Goal: Task Accomplishment & Management: Manage account settings

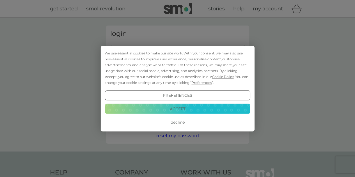
click at [182, 109] on button "Accept" at bounding box center [178, 109] width 146 height 10
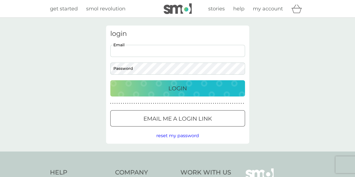
click at [182, 52] on input "Email" at bounding box center [177, 51] width 135 height 12
type input "[EMAIL_ADDRESS][DOMAIN_NAME]"
click at [168, 94] on button "Login" at bounding box center [177, 88] width 135 height 16
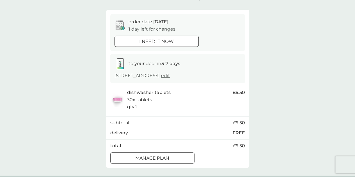
scroll to position [60, 0]
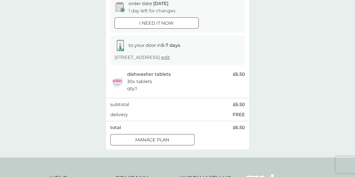
click at [148, 143] on div at bounding box center [152, 140] width 20 height 6
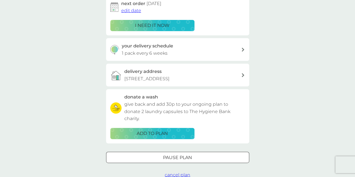
scroll to position [74, 0]
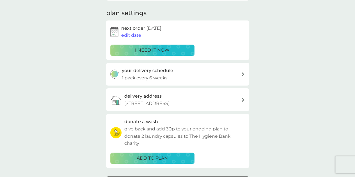
click at [176, 74] on div "your delivery schedule 1 pack every 6 weeks" at bounding box center [181, 74] width 119 height 14
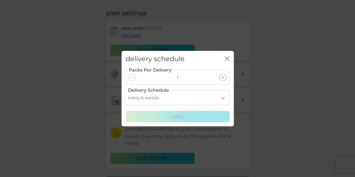
click at [225, 96] on select "every 1 week every 2 weeks every 3 weeks every 4 weeks every 5 weeks every 6 we…" at bounding box center [178, 97] width 104 height 15
select select "84"
click at [126, 90] on select "every 1 week every 2 weeks every 3 weeks every 4 weeks every 5 weeks every 6 we…" at bounding box center [178, 97] width 104 height 15
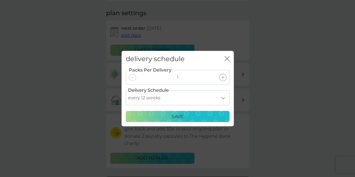
click at [192, 118] on div "Save" at bounding box center [178, 116] width 97 height 7
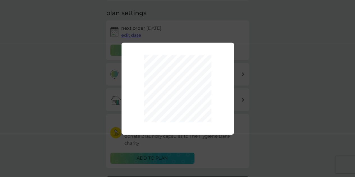
click at [158, 147] on div "Packs Per Delivery 1 Delivery Schedule every 1 week every 2 weeks every 3 weeks…" at bounding box center [177, 88] width 355 height 177
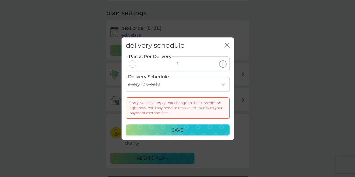
click at [228, 43] on icon "close" at bounding box center [227, 45] width 5 height 5
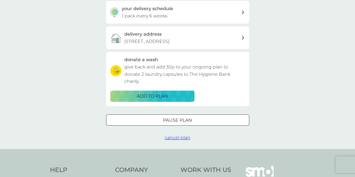
scroll to position [0, 0]
